Goal: Information Seeking & Learning: Learn about a topic

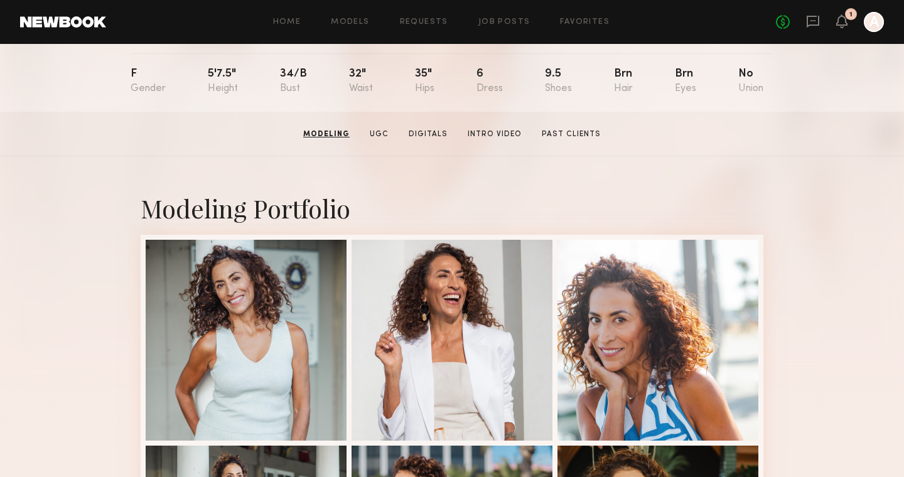
scroll to position [68, 0]
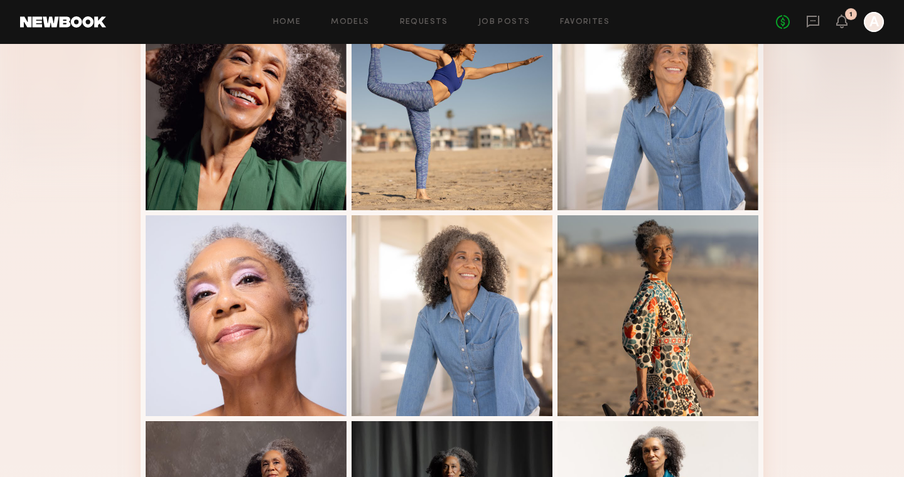
scroll to position [362, 0]
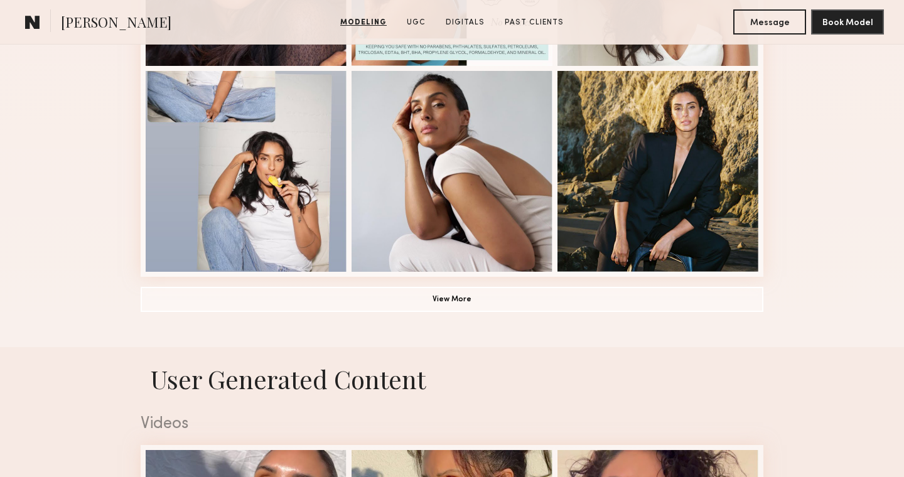
scroll to position [918, 0]
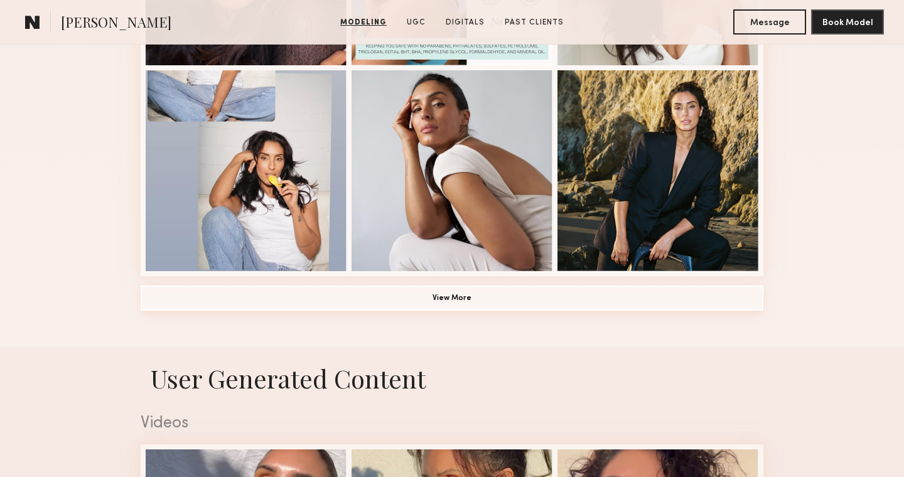
click at [456, 301] on button "View More" at bounding box center [452, 298] width 623 height 25
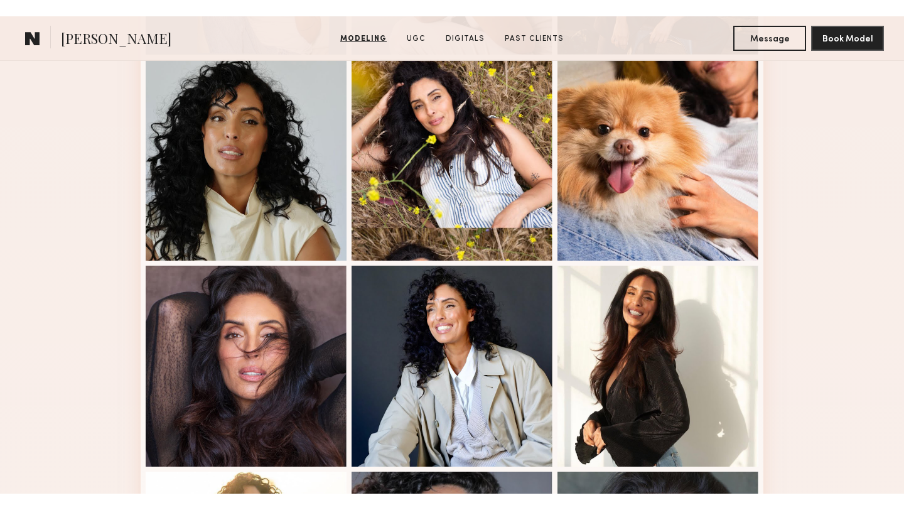
scroll to position [1152, 0]
